Goal: Transaction & Acquisition: Book appointment/travel/reservation

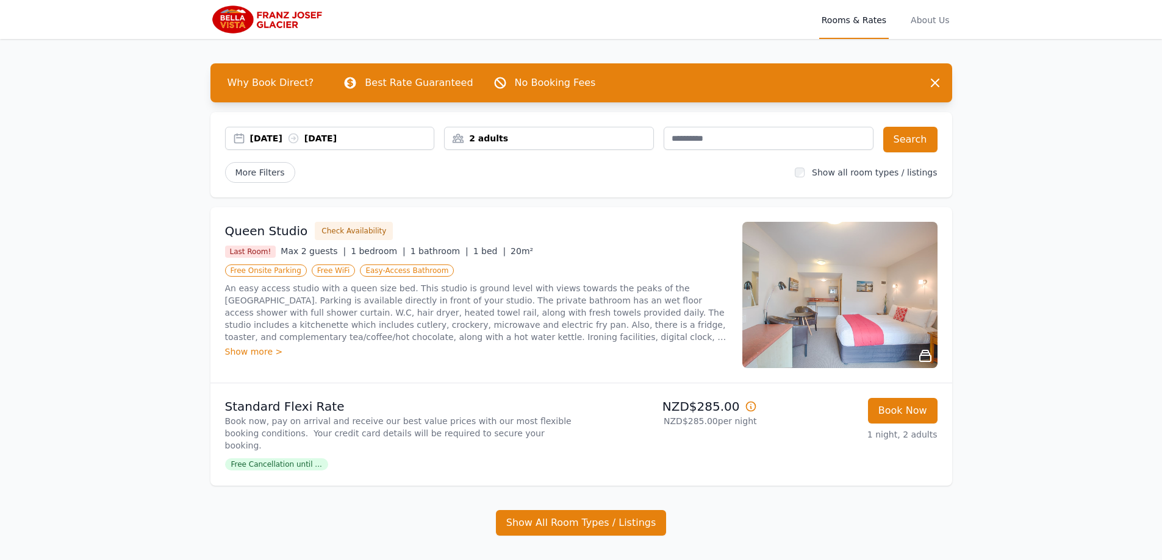
click at [547, 138] on div "2 adults" at bounding box center [548, 138] width 209 height 12
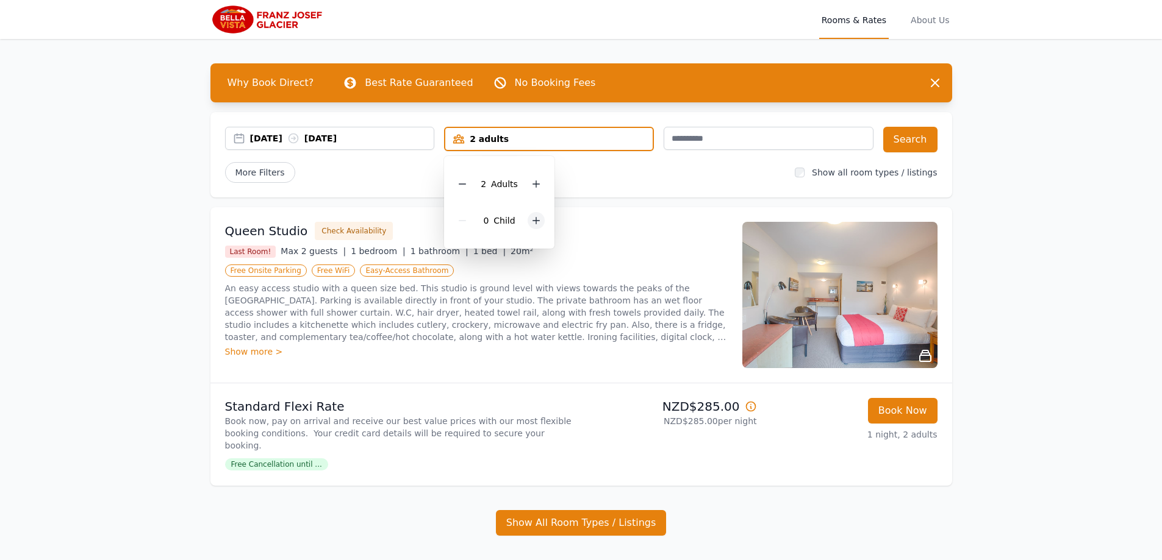
click at [534, 217] on icon at bounding box center [536, 221] width 10 height 10
click at [532, 185] on icon at bounding box center [536, 184] width 10 height 10
click at [533, 188] on icon at bounding box center [536, 184] width 10 height 10
click at [531, 222] on icon at bounding box center [536, 221] width 10 height 10
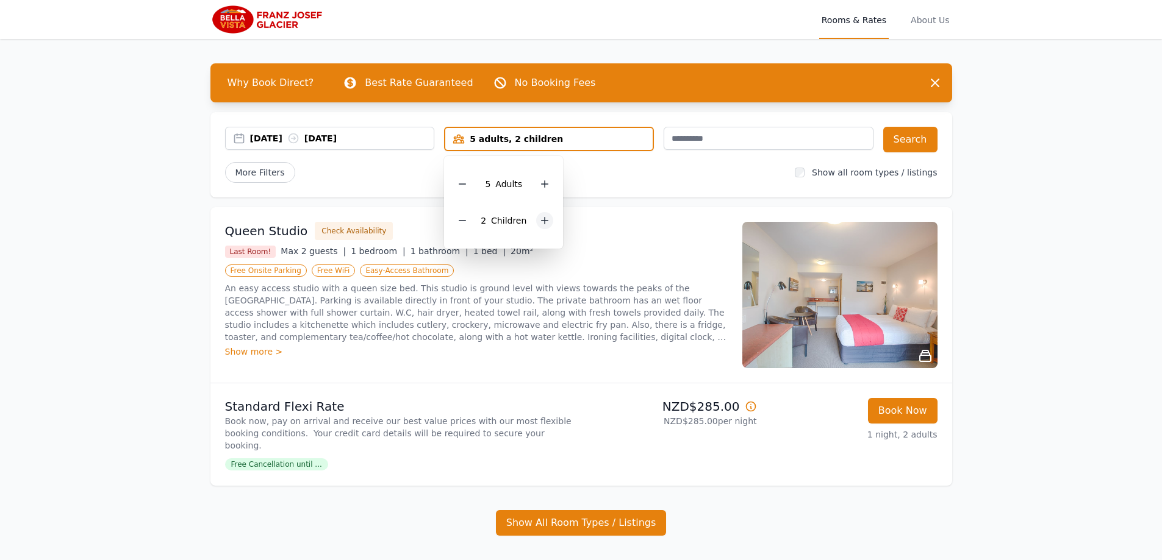
click at [530, 222] on div "2 Child ren" at bounding box center [503, 220] width 99 height 37
click at [542, 218] on icon at bounding box center [544, 221] width 7 height 7
click at [898, 143] on button "Search" at bounding box center [910, 140] width 54 height 26
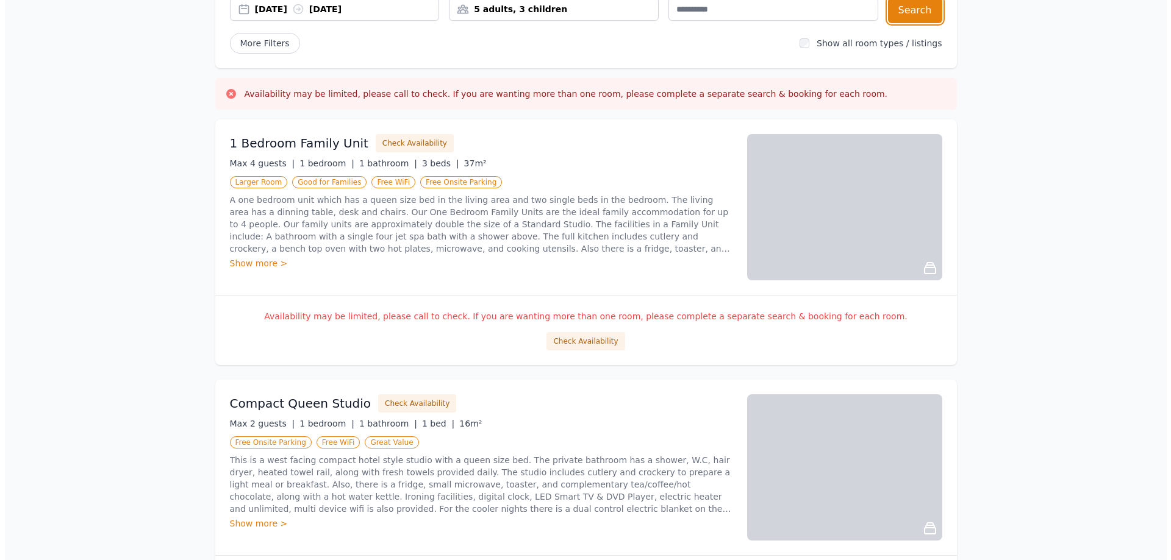
scroll to position [122, 0]
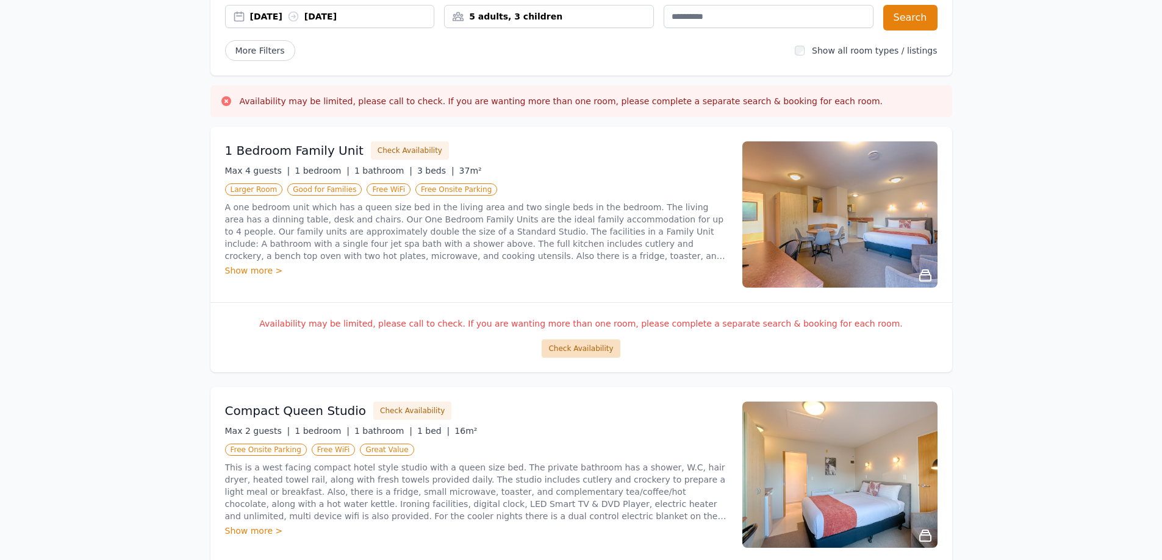
click at [591, 346] on button "Check Availability" at bounding box center [580, 349] width 78 height 18
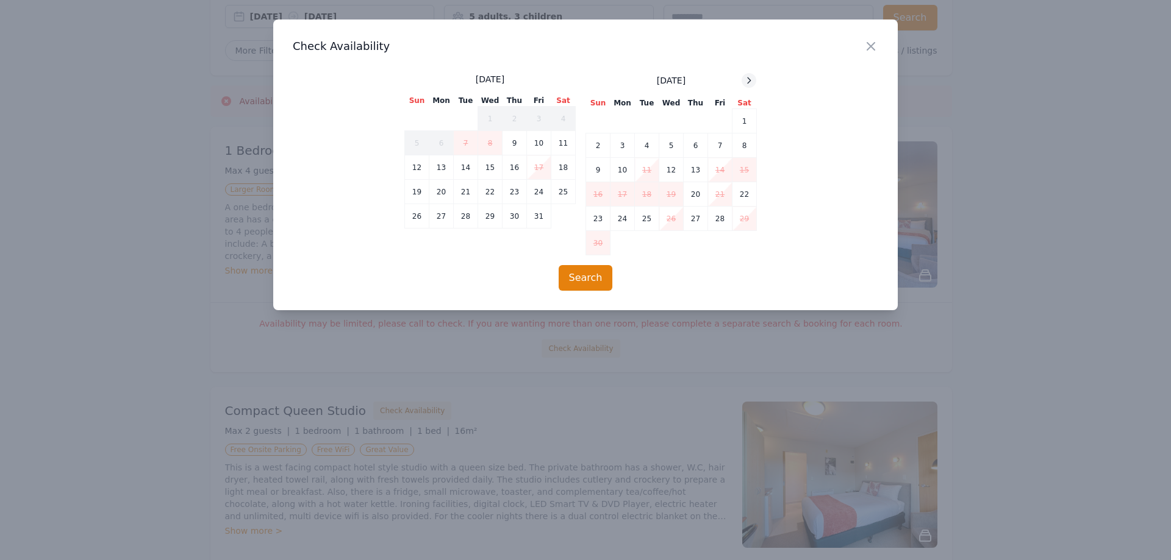
click at [748, 80] on icon at bounding box center [749, 81] width 10 height 10
